Goal: Check status: Check status

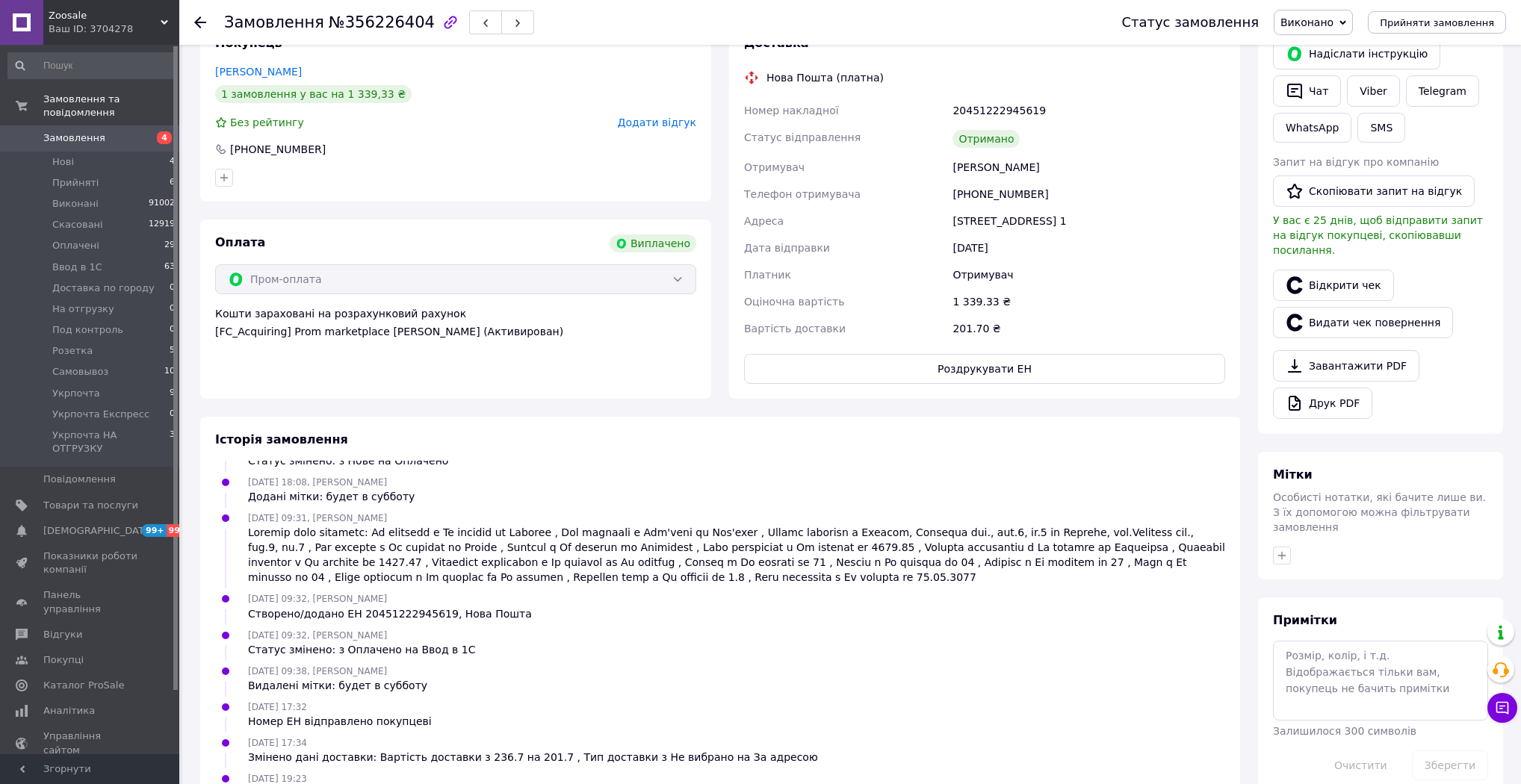
scroll to position [457, 0]
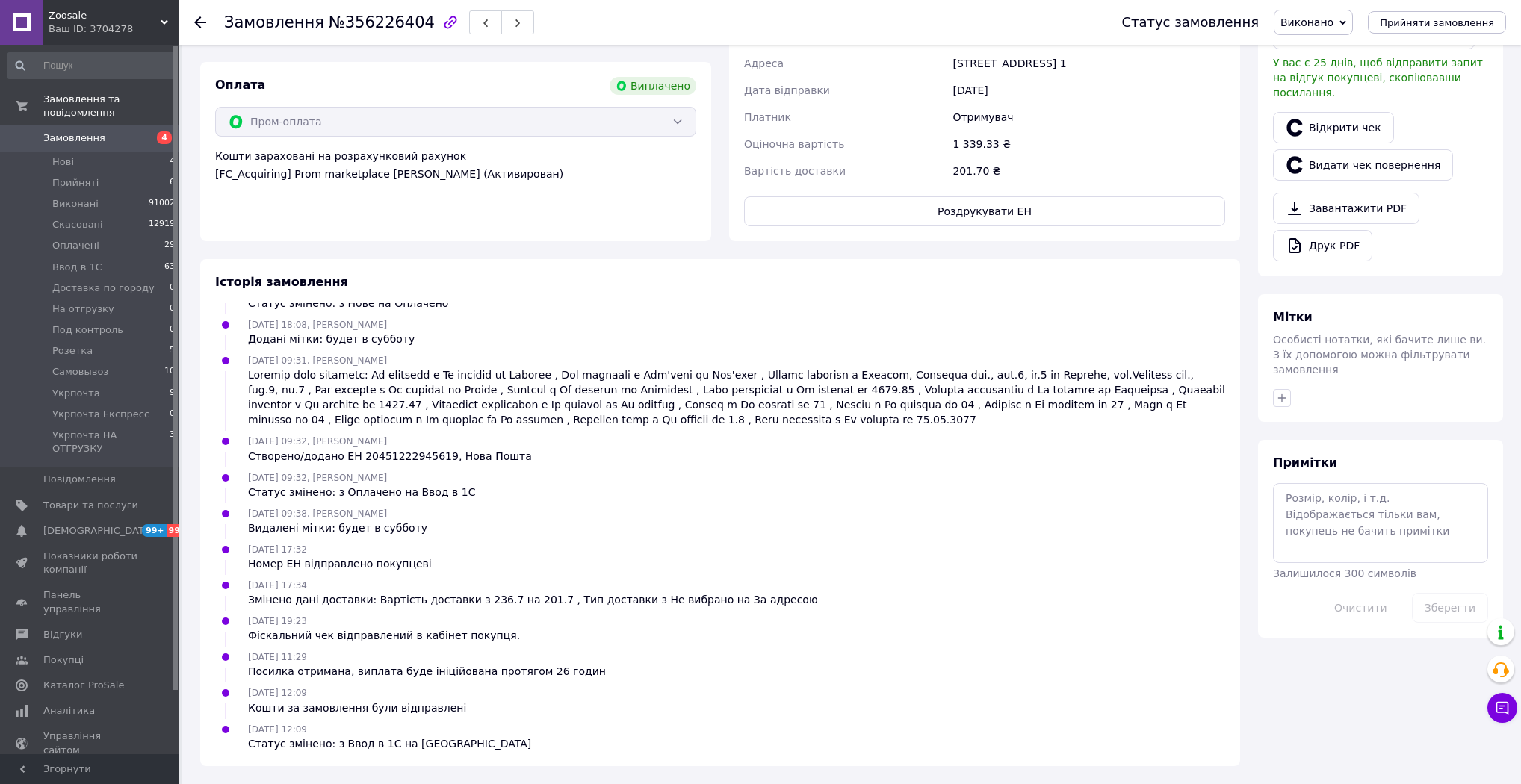
click at [378, 729] on div "10.08.2025 12:09 Статус змінено: з Ввод в 1С на Виконано" at bounding box center [389, 737] width 295 height 30
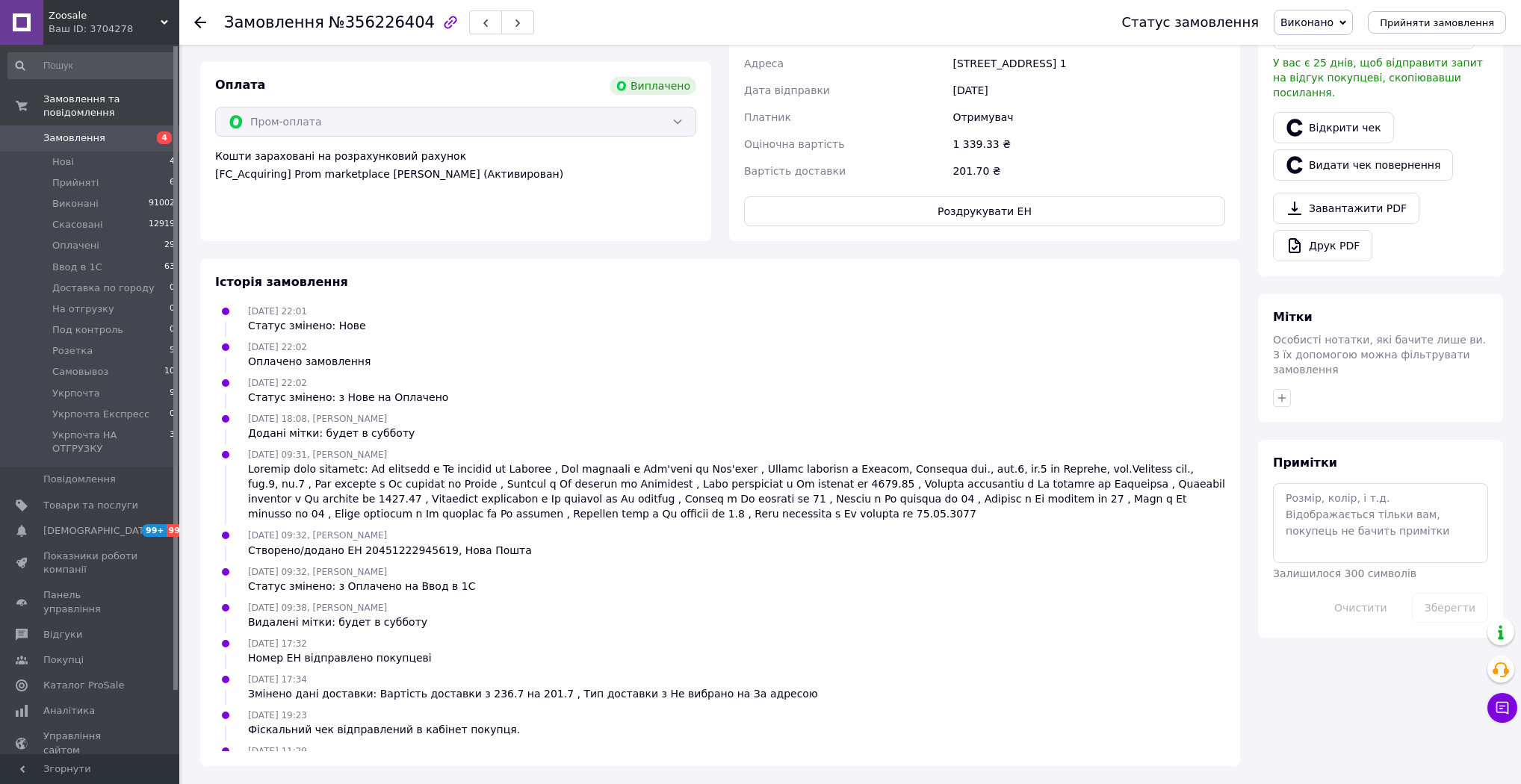
scroll to position [95, 0]
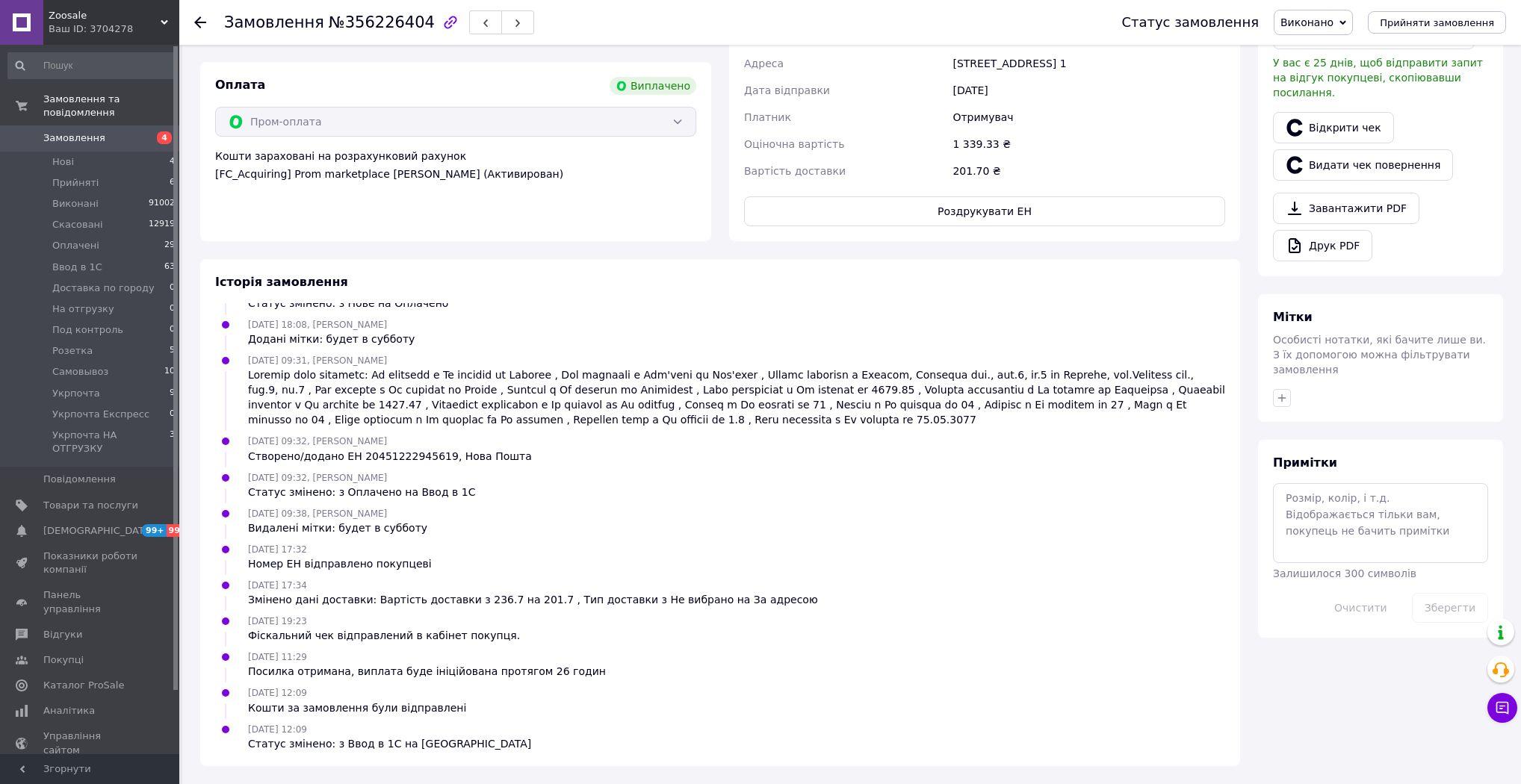
click at [374, 24] on span "№356226404" at bounding box center [381, 23] width 106 height 18
copy span "356226404"
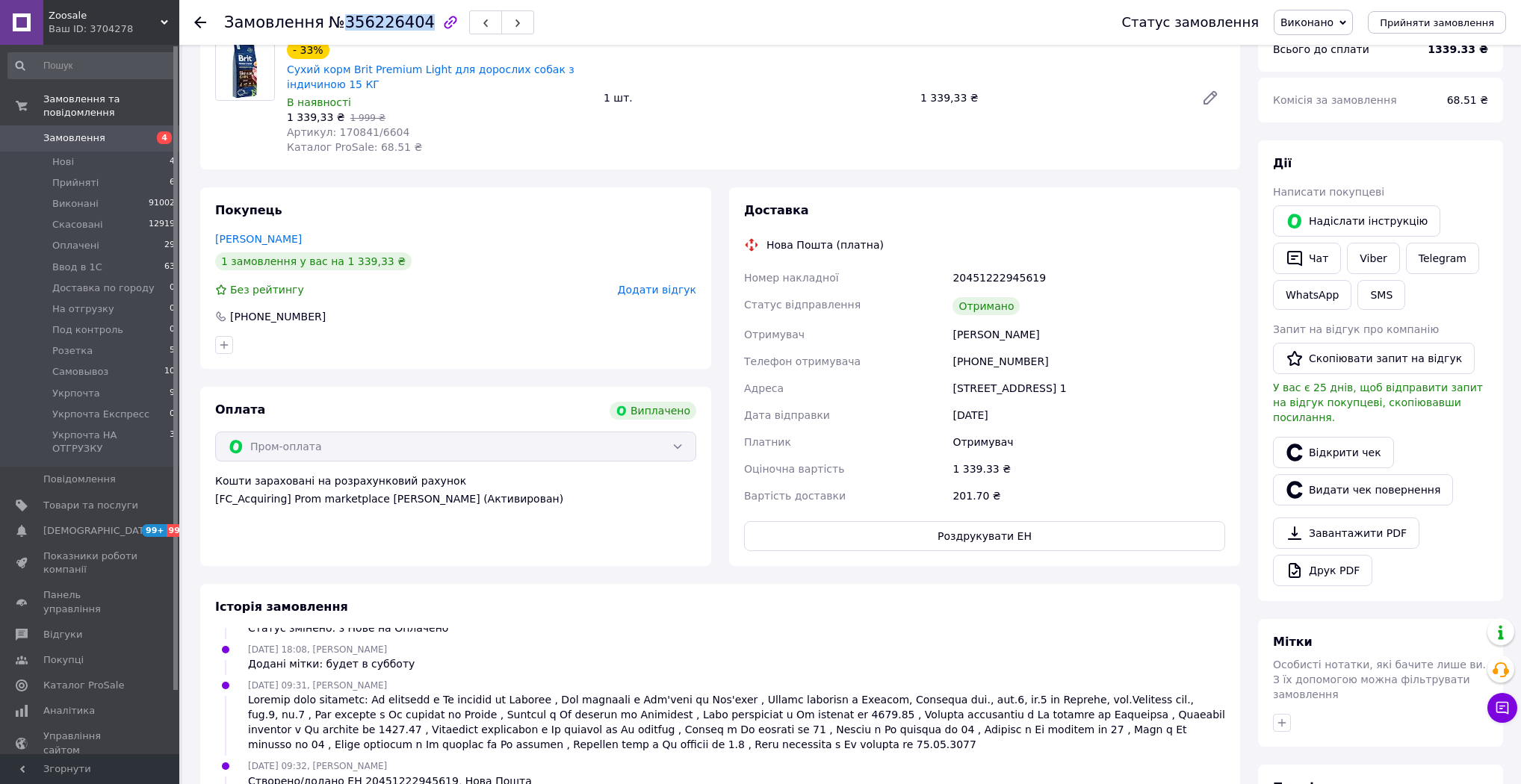
scroll to position [0, 0]
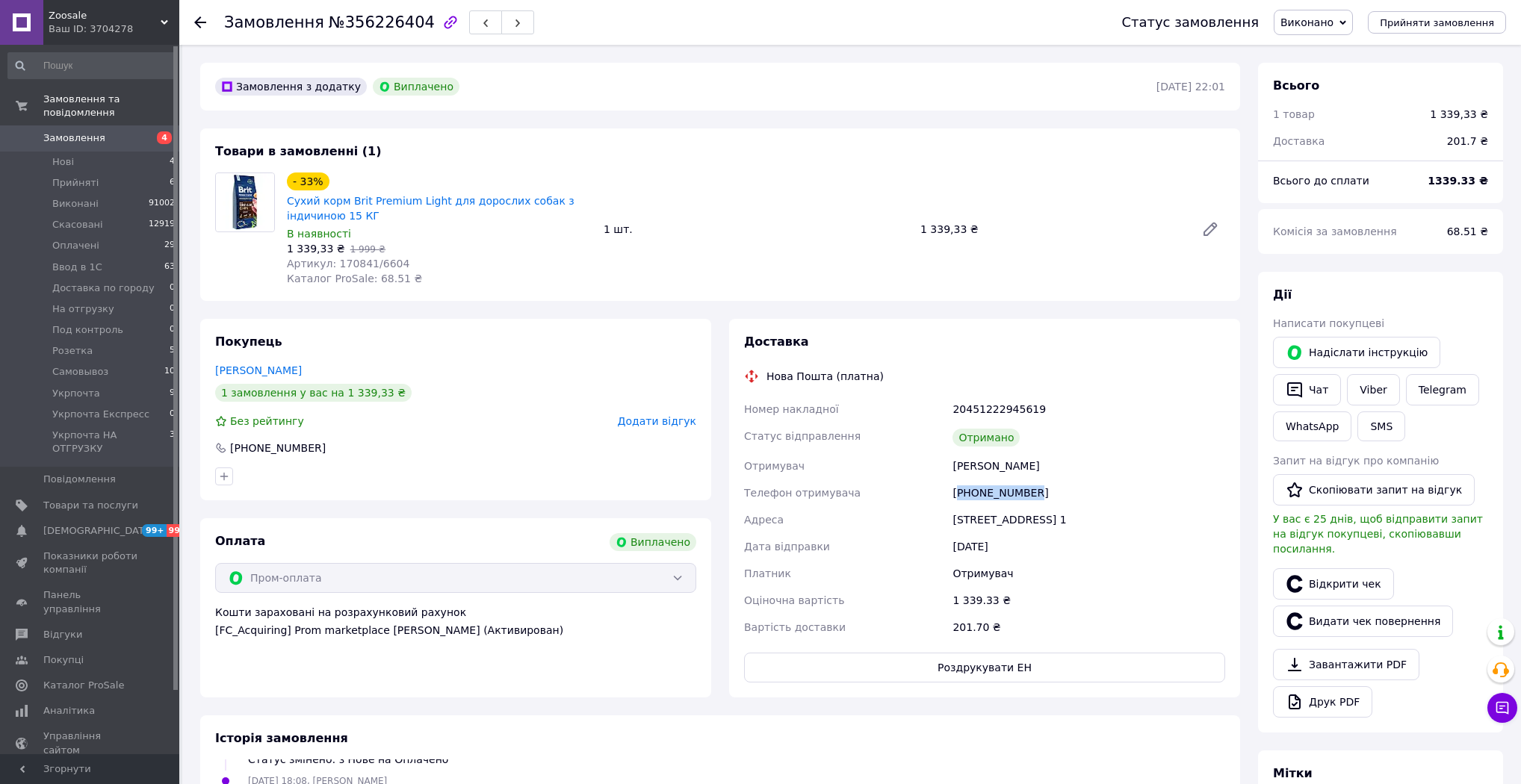
drag, startPoint x: 1028, startPoint y: 494, endPoint x: 961, endPoint y: 499, distance: 67.2
click at [961, 499] on div "+380972505697" at bounding box center [1088, 493] width 278 height 27
copy div "380972505697"
click at [73, 131] on span "Замовлення" at bounding box center [74, 138] width 62 height 14
